Goal: Task Accomplishment & Management: Manage account settings

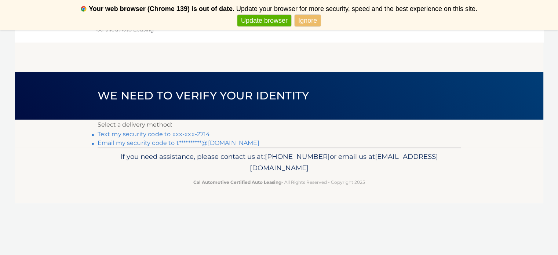
click at [191, 134] on link "Text my security code to xxx-xxx-2714" at bounding box center [154, 134] width 113 height 7
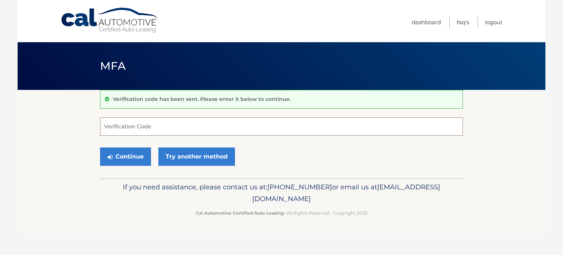
click at [162, 129] on input "Verification Code" at bounding box center [281, 126] width 363 height 18
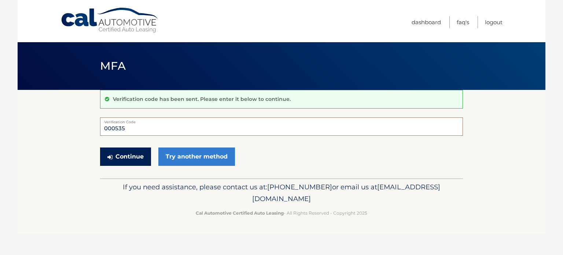
type input "000535"
click at [129, 159] on button "Continue" at bounding box center [125, 156] width 51 height 18
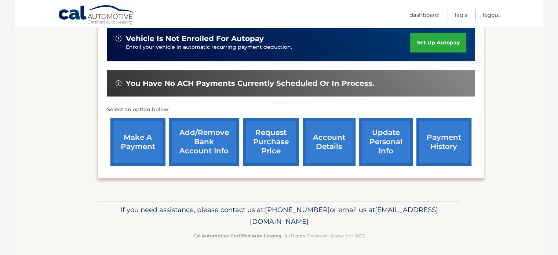
scroll to position [188, 0]
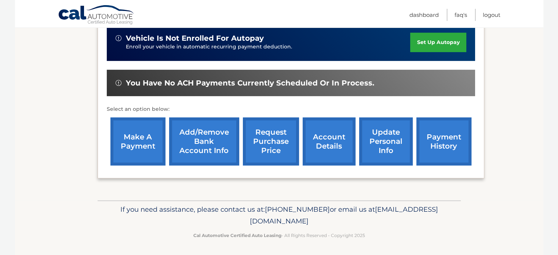
click at [330, 135] on link "account details" at bounding box center [328, 141] width 53 height 48
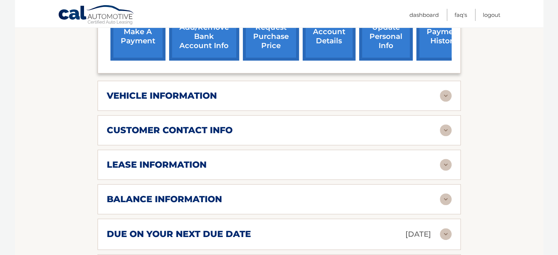
scroll to position [304, 0]
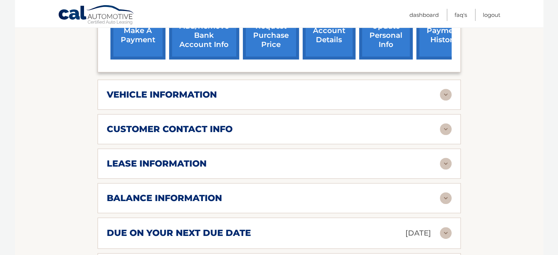
click at [314, 164] on div "lease information" at bounding box center [273, 163] width 333 height 11
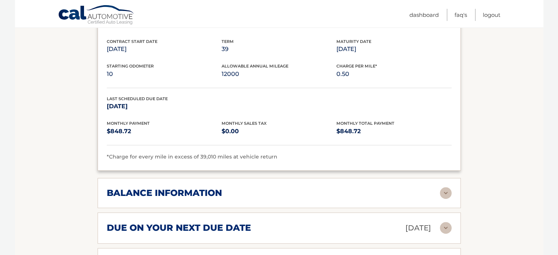
scroll to position [447, 0]
click at [311, 189] on div "balance information" at bounding box center [273, 192] width 333 height 11
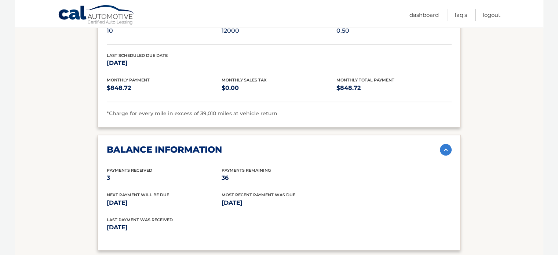
scroll to position [96, 0]
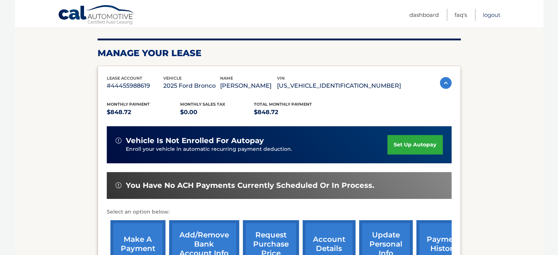
click at [491, 14] on link "Logout" at bounding box center [491, 15] width 18 height 12
